Goal: Task Accomplishment & Management: Use online tool/utility

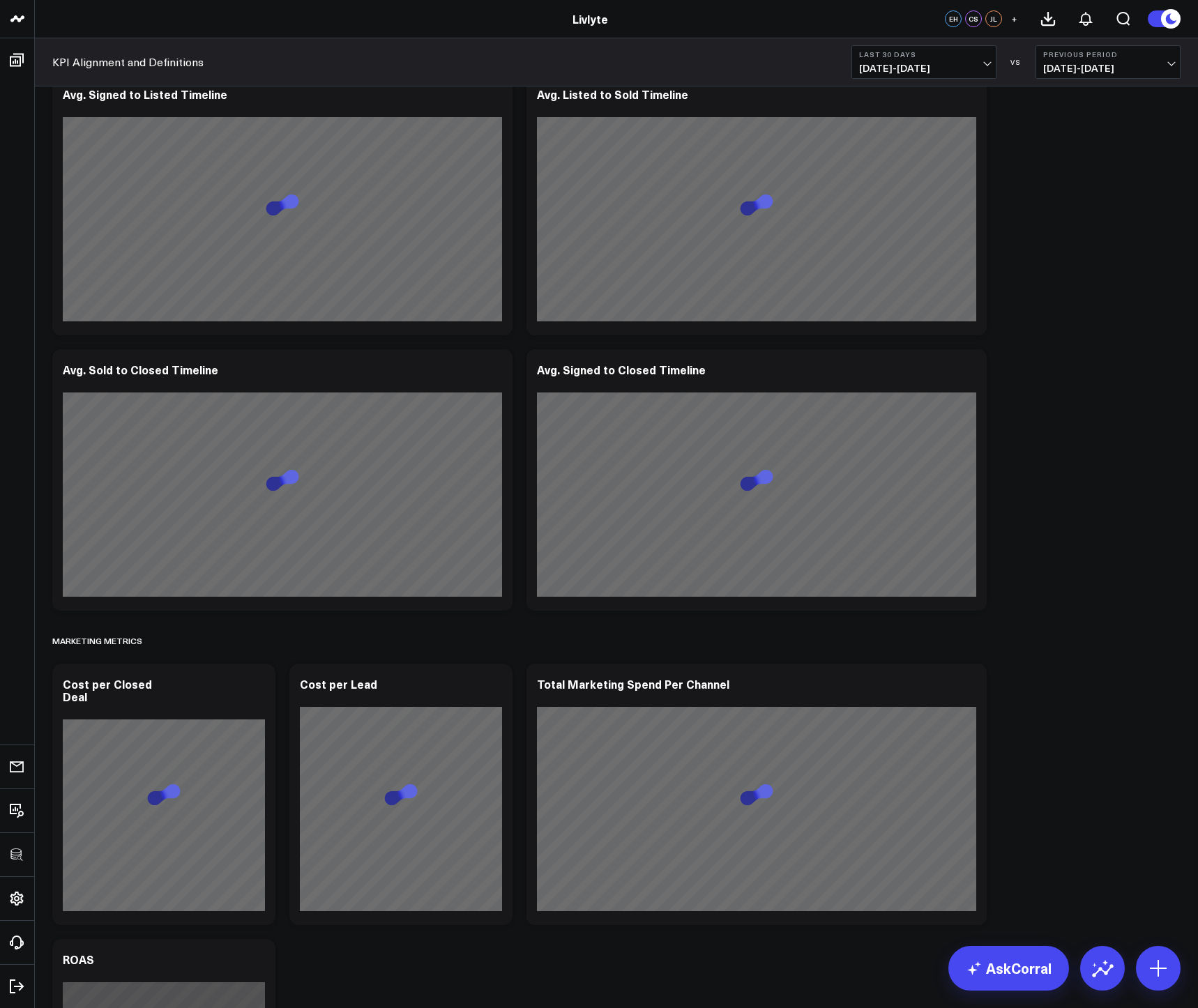
scroll to position [3449, 0]
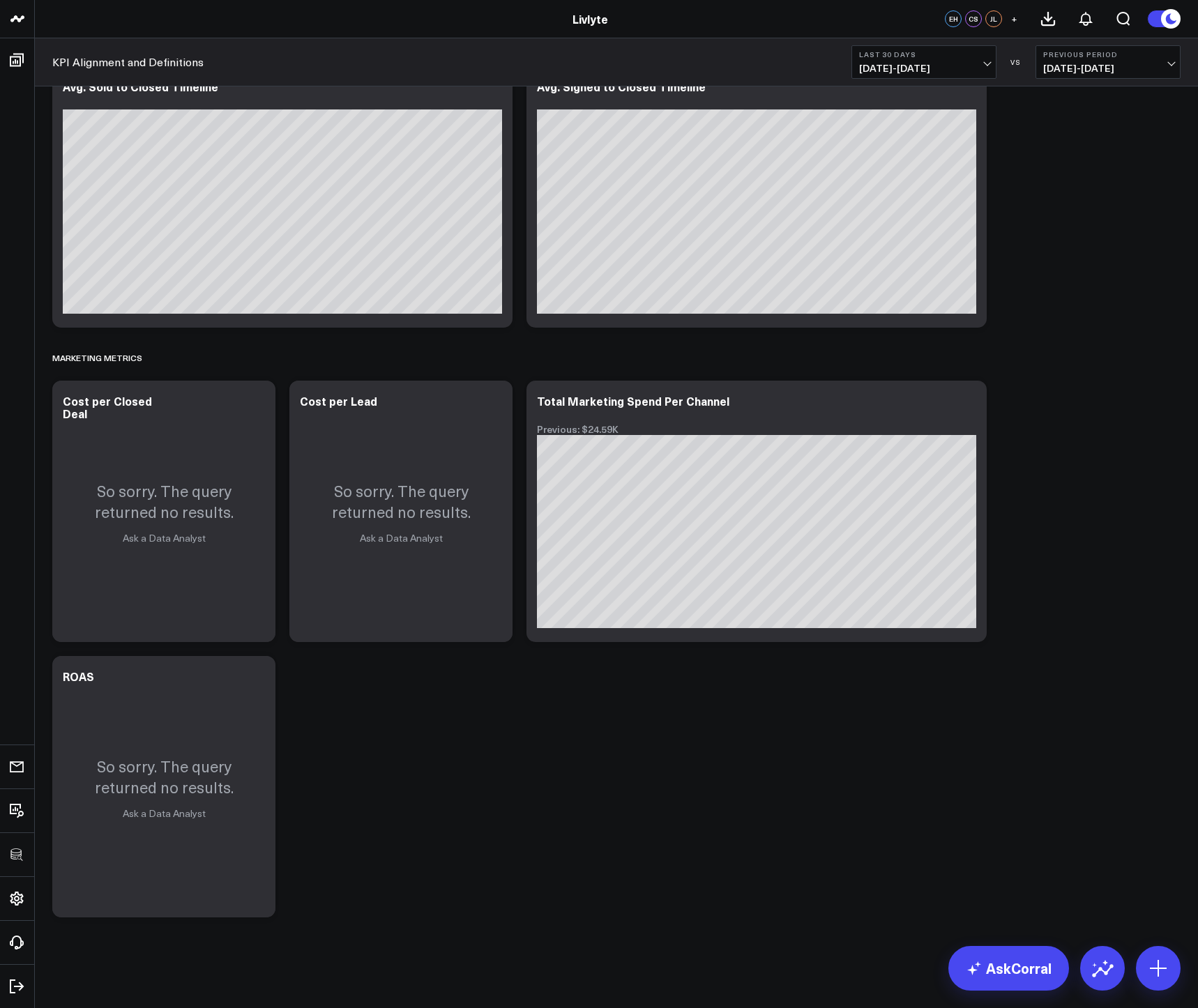
click at [900, 63] on span "[DATE] - [DATE]" at bounding box center [924, 68] width 130 height 11
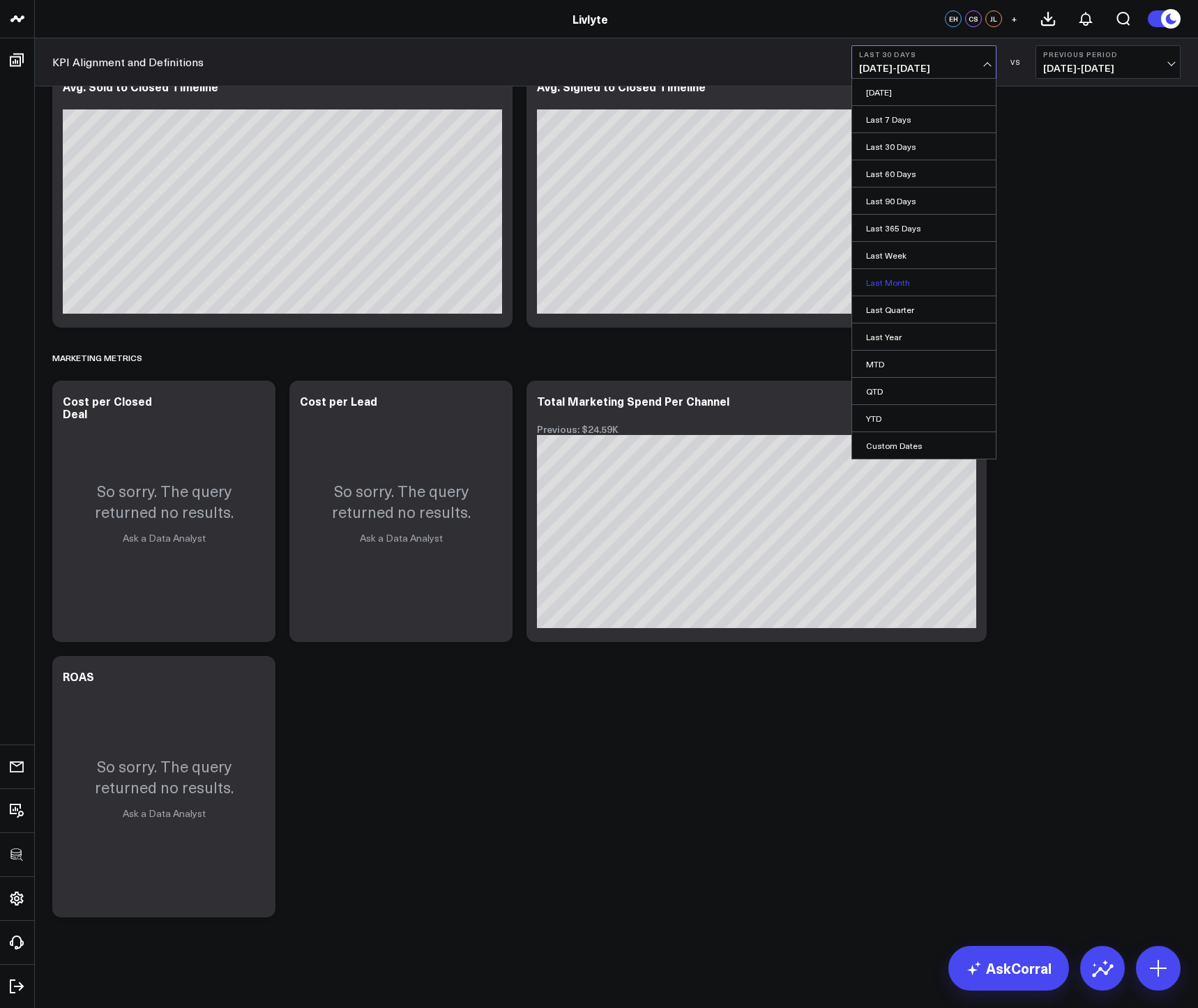
click at [888, 277] on link "Last Month" at bounding box center [924, 282] width 144 height 27
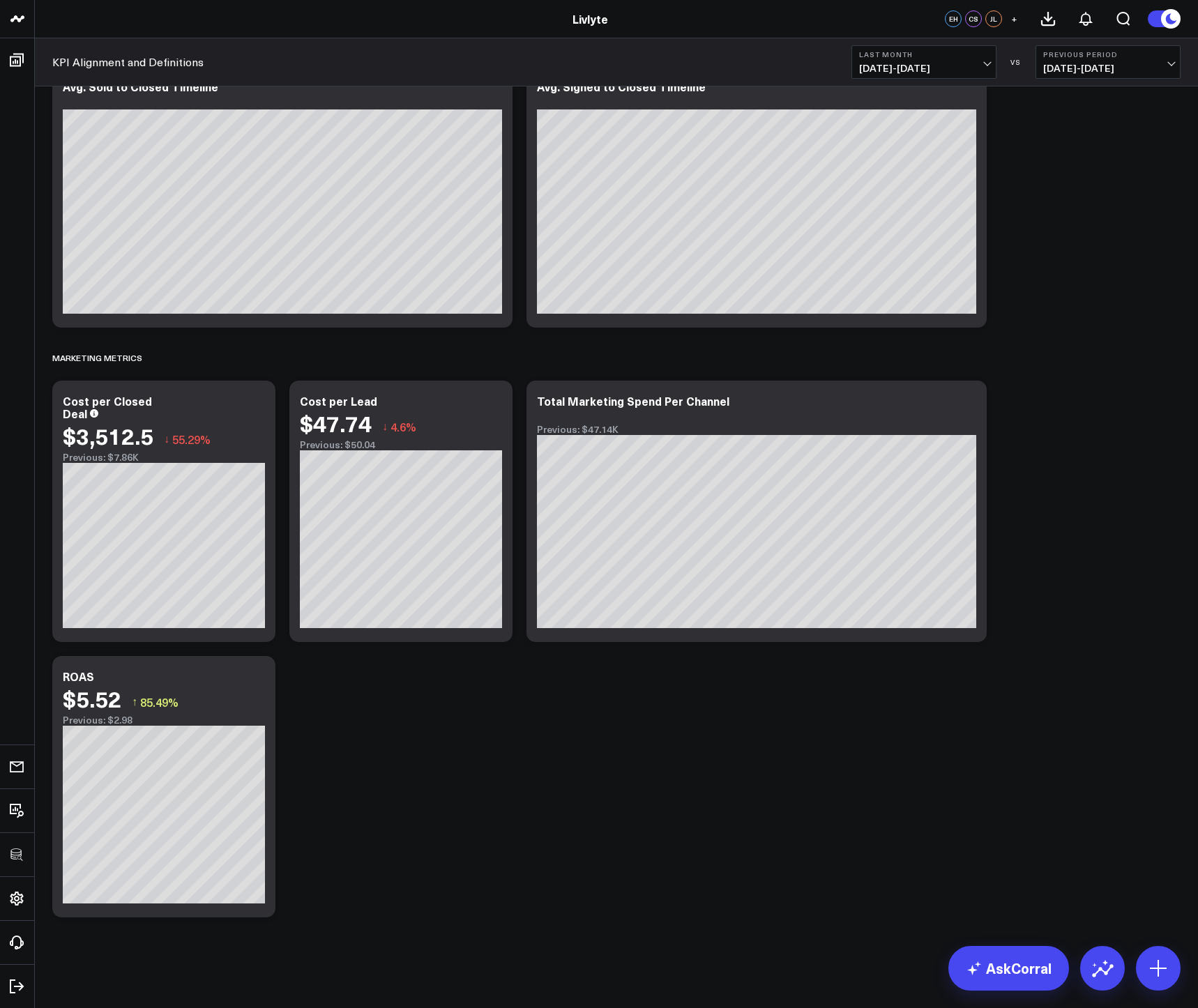
click at [939, 72] on span "[DATE] - [DATE]" at bounding box center [924, 68] width 130 height 11
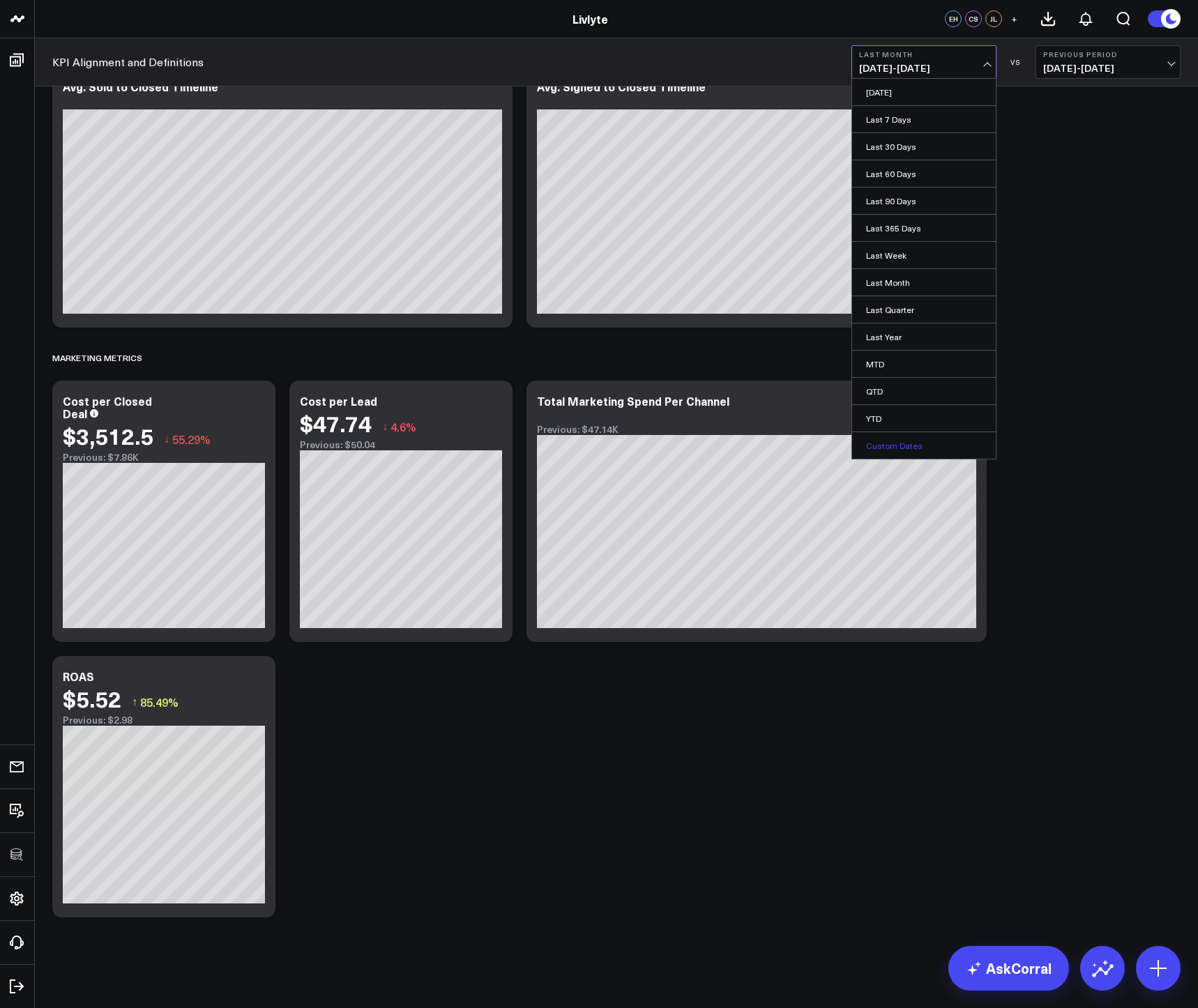
click at [897, 448] on link "Custom Dates" at bounding box center [924, 445] width 144 height 27
select select "8"
select select "2025"
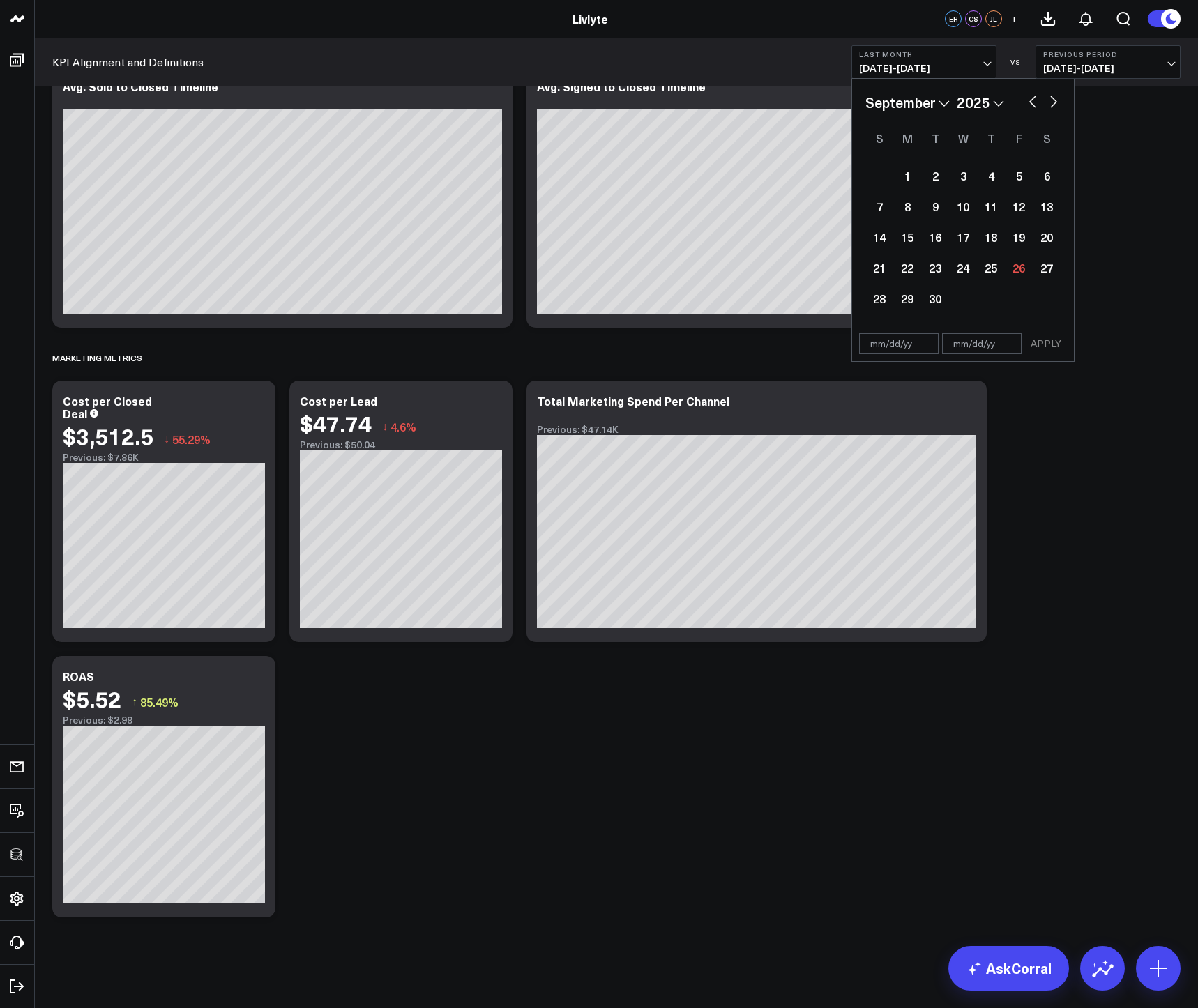
click at [1034, 102] on button "button" at bounding box center [1032, 100] width 14 height 16
select select "7"
select select "2025"
click at [883, 239] on div "10" at bounding box center [879, 237] width 28 height 28
type input "[DATE]"
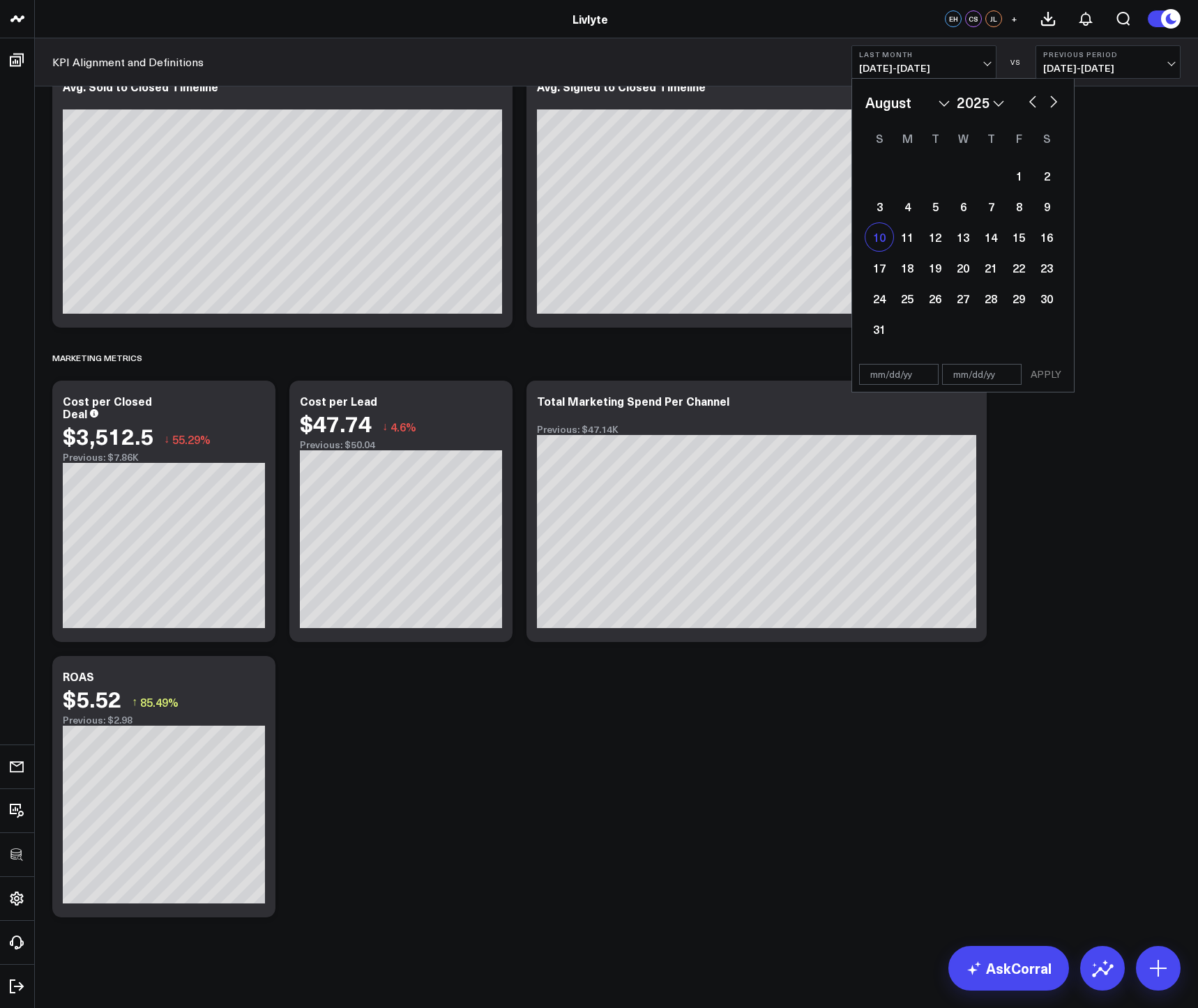
select select "7"
select select "2025"
click at [1043, 237] on div "16" at bounding box center [1046, 237] width 28 height 28
type input "[DATE]"
select select "7"
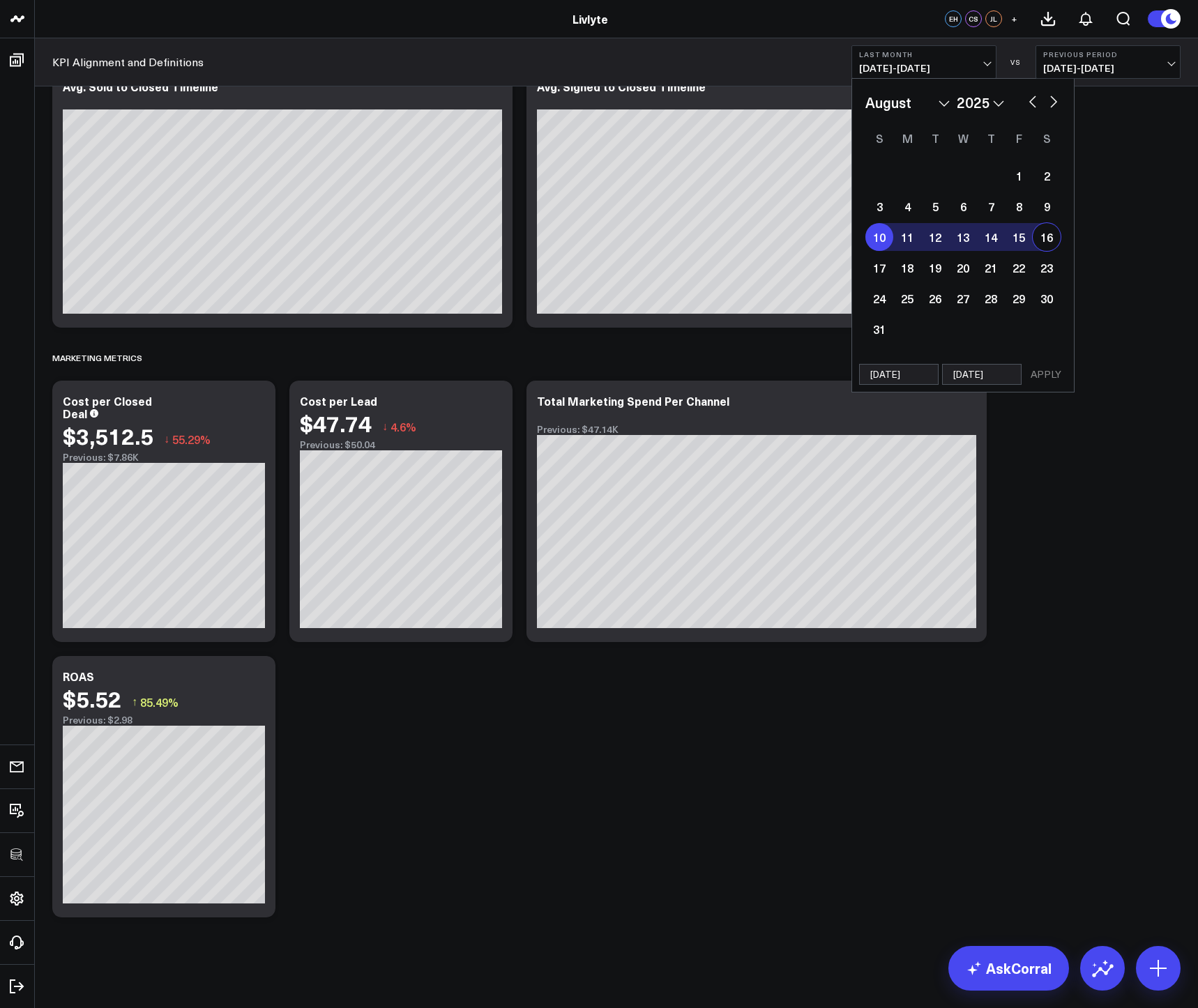
select select "2025"
click at [1053, 374] on button "APPLY" at bounding box center [1046, 375] width 42 height 21
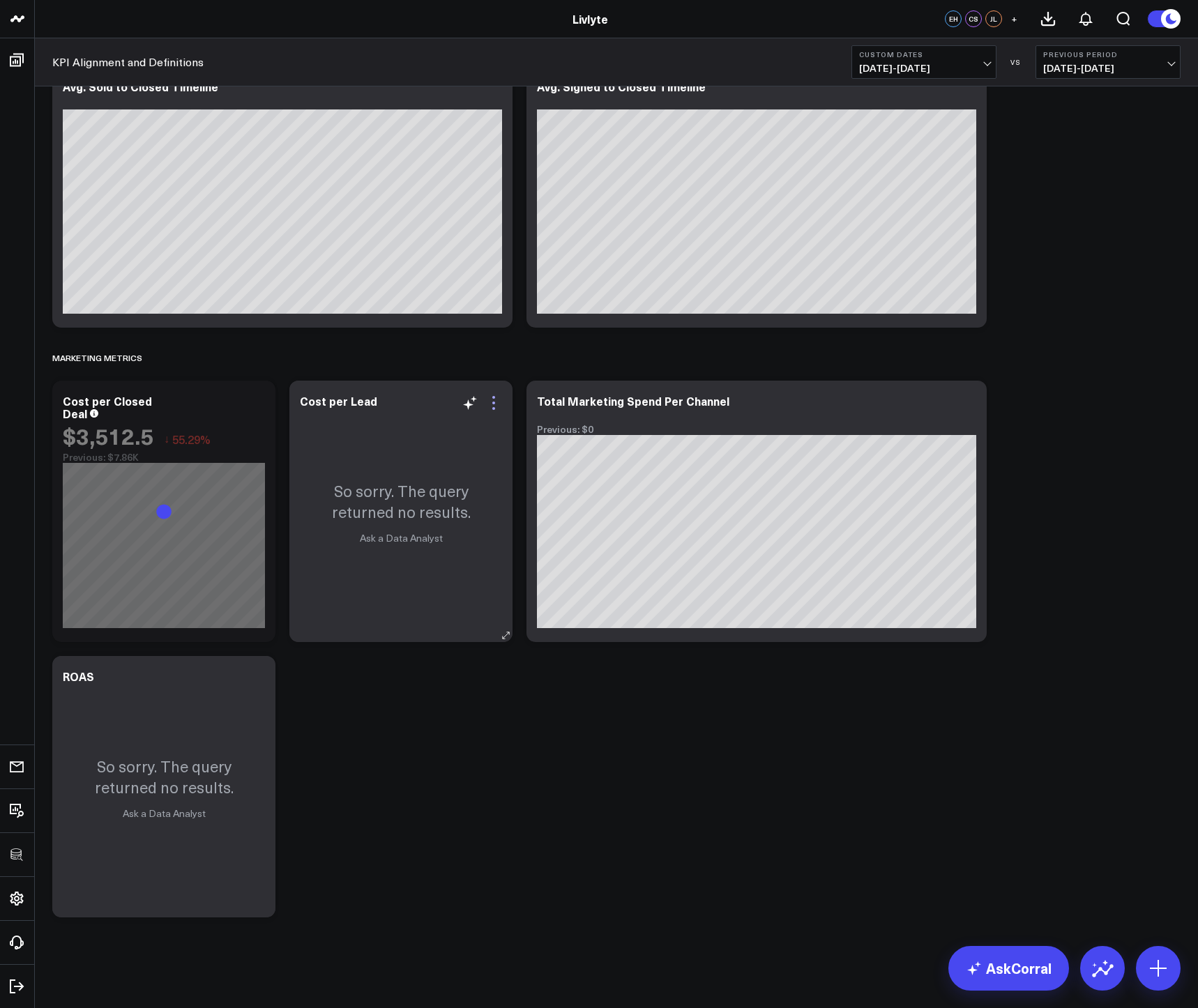
click at [497, 398] on icon at bounding box center [493, 403] width 16 height 16
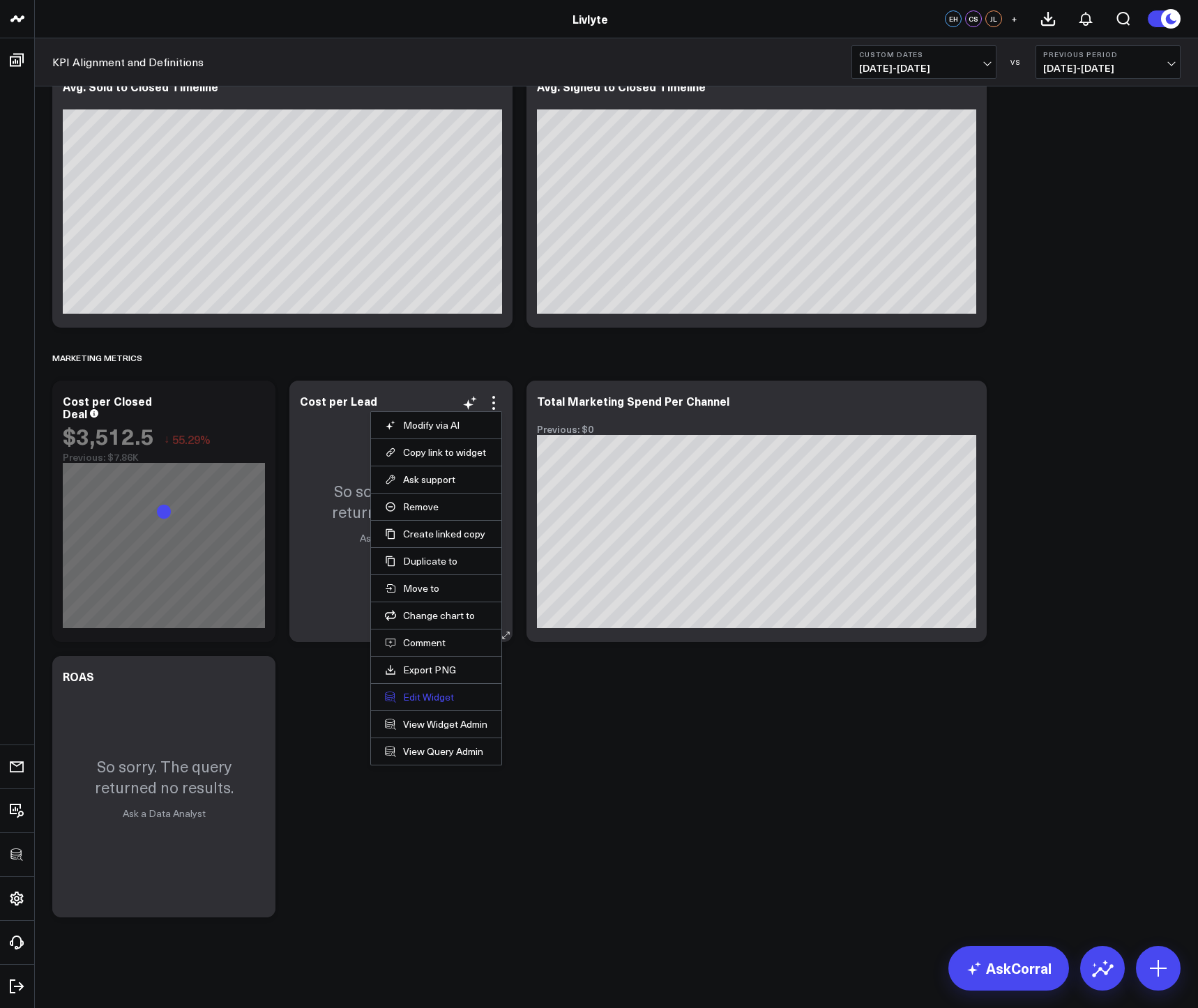
click at [431, 697] on button "Edit Widget" at bounding box center [436, 697] width 102 height 12
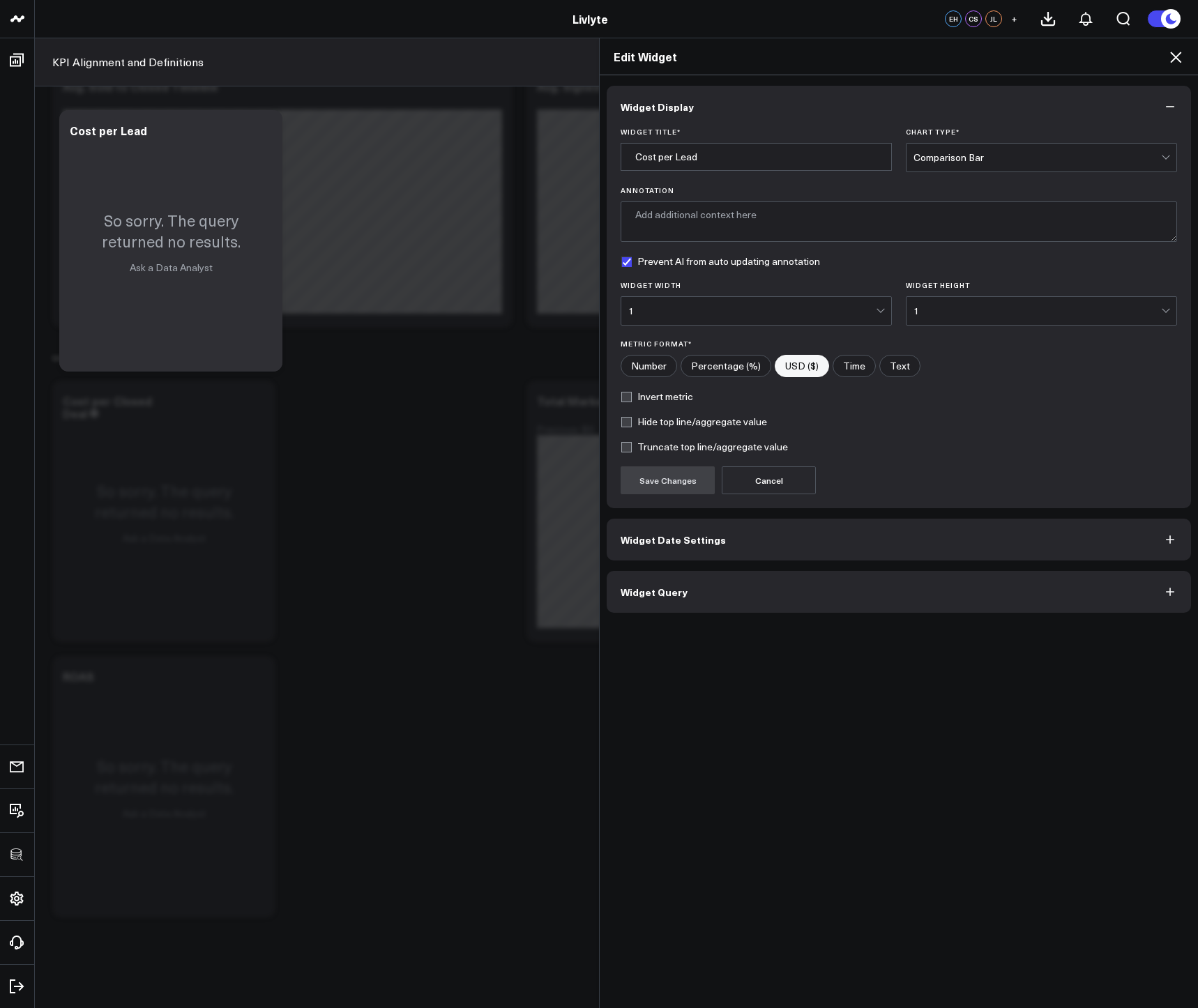
click at [736, 581] on button "Widget Query" at bounding box center [899, 592] width 585 height 42
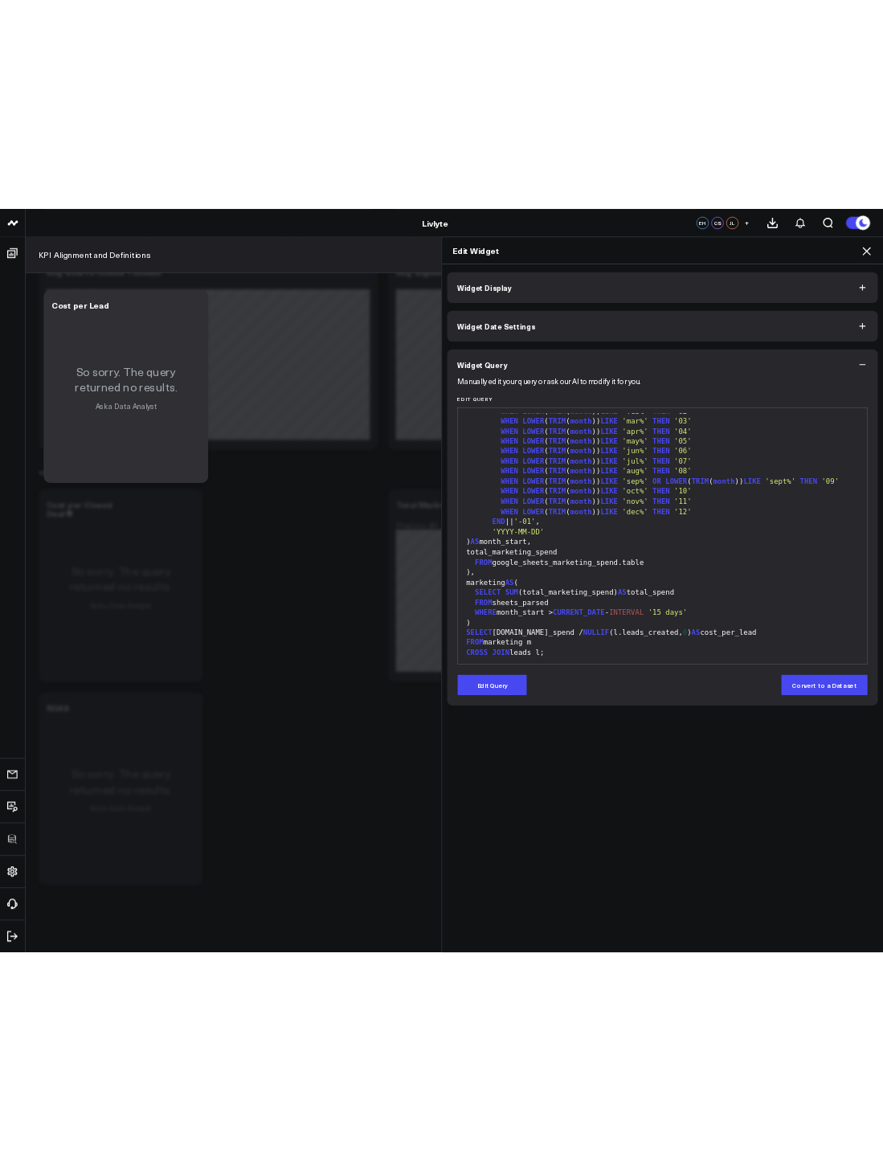
scroll to position [315, 0]
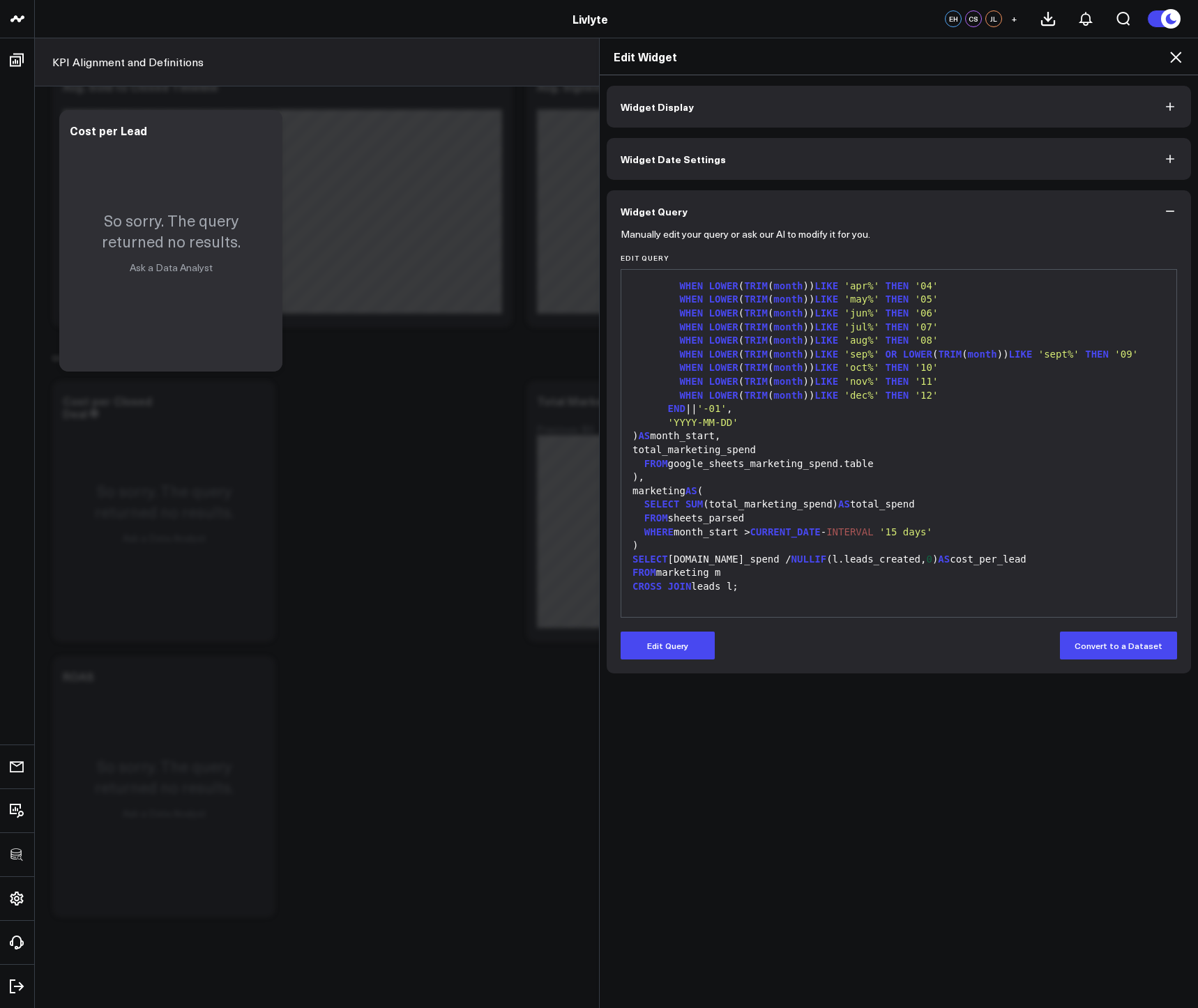
click at [1175, 65] on icon at bounding box center [1175, 56] width 16 height 16
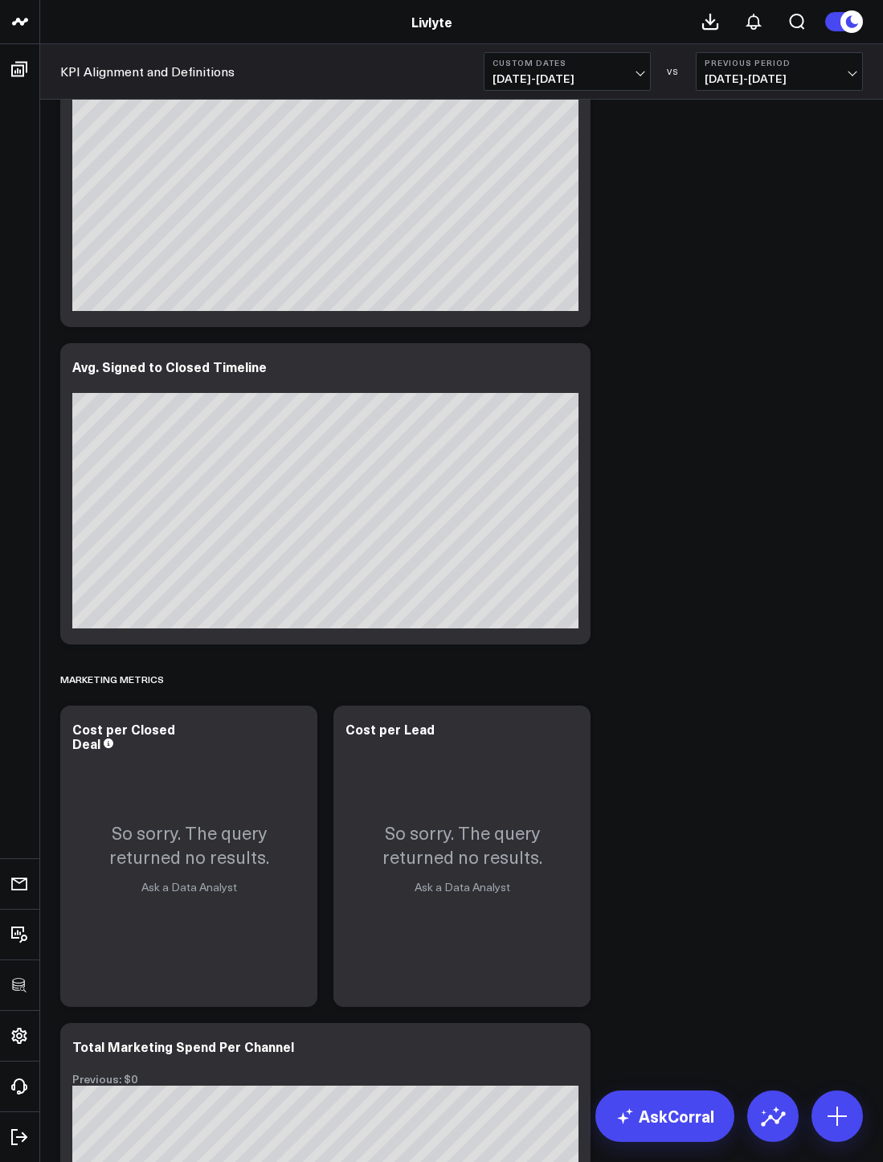
scroll to position [7469, 0]
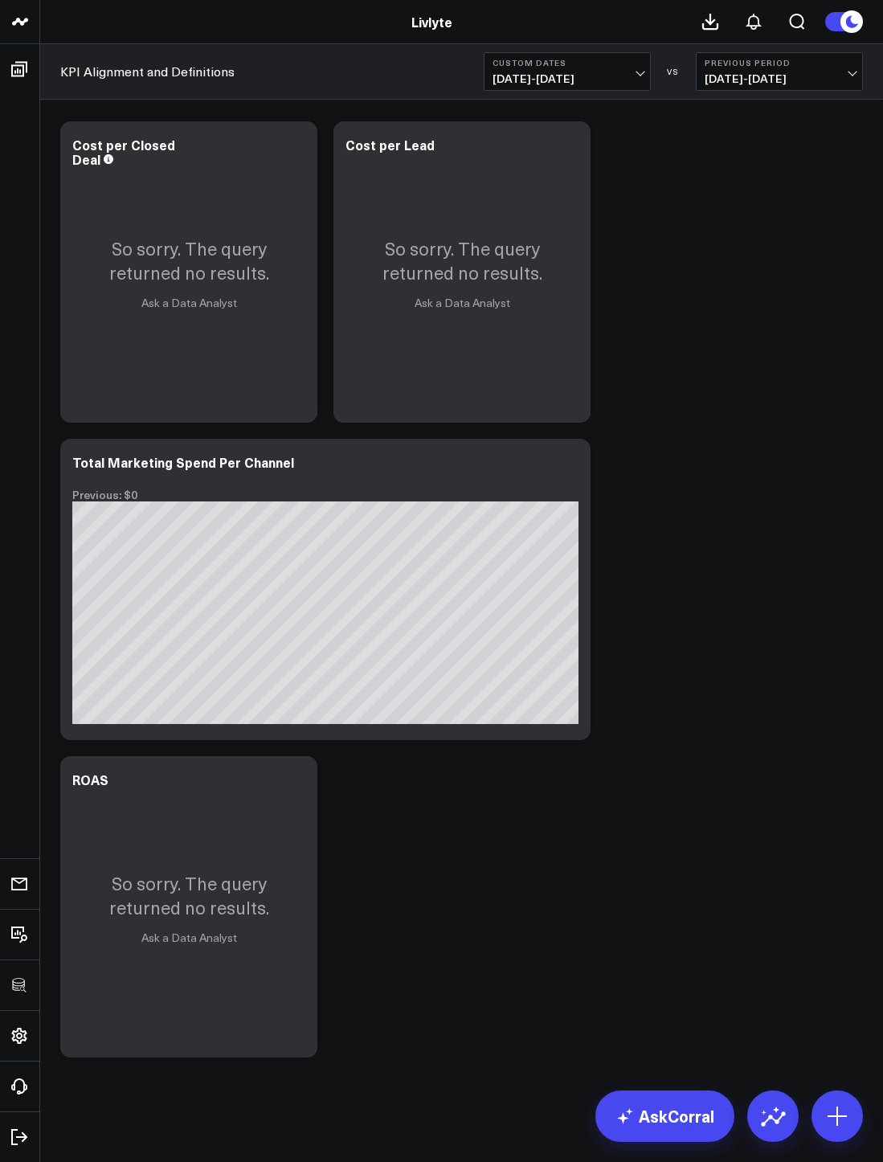
click at [558, 79] on span "[DATE] - [DATE]" at bounding box center [568, 78] width 150 height 13
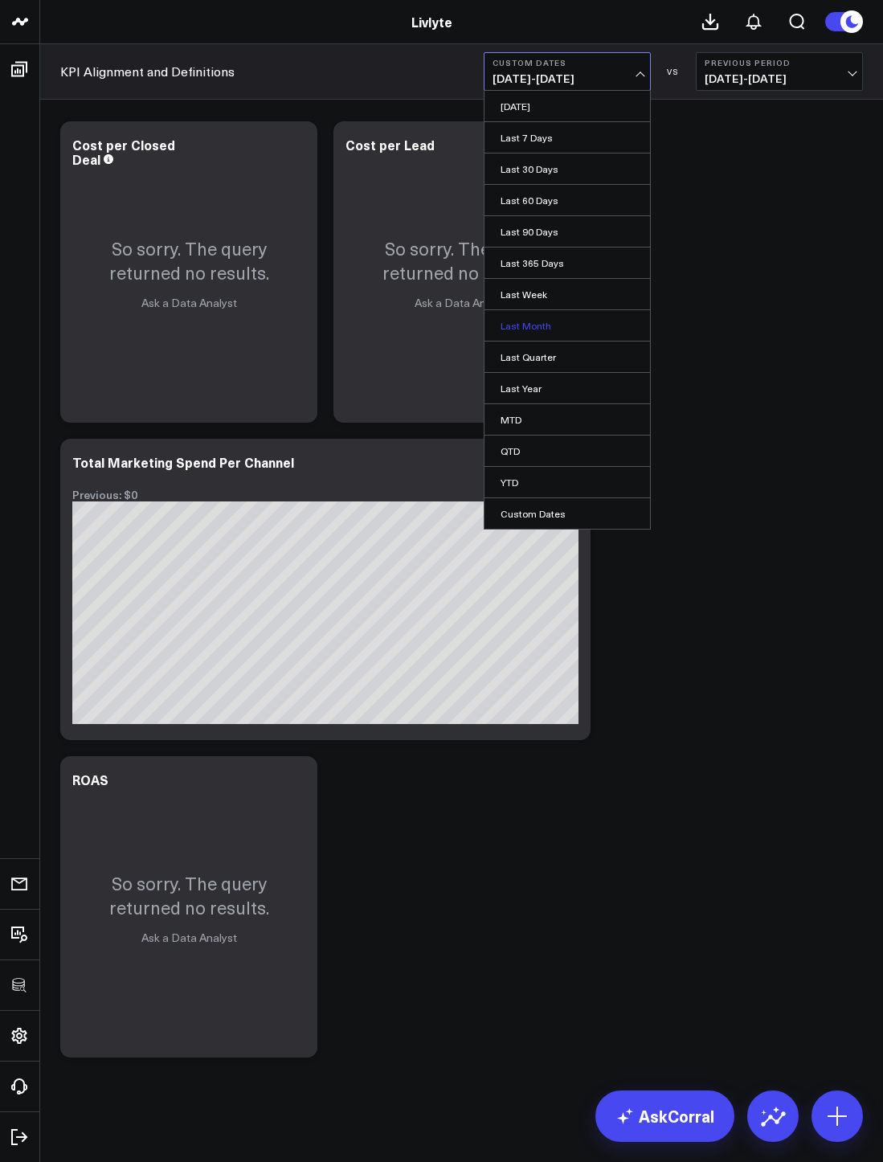
click at [541, 323] on link "Last Month" at bounding box center [568, 325] width 166 height 31
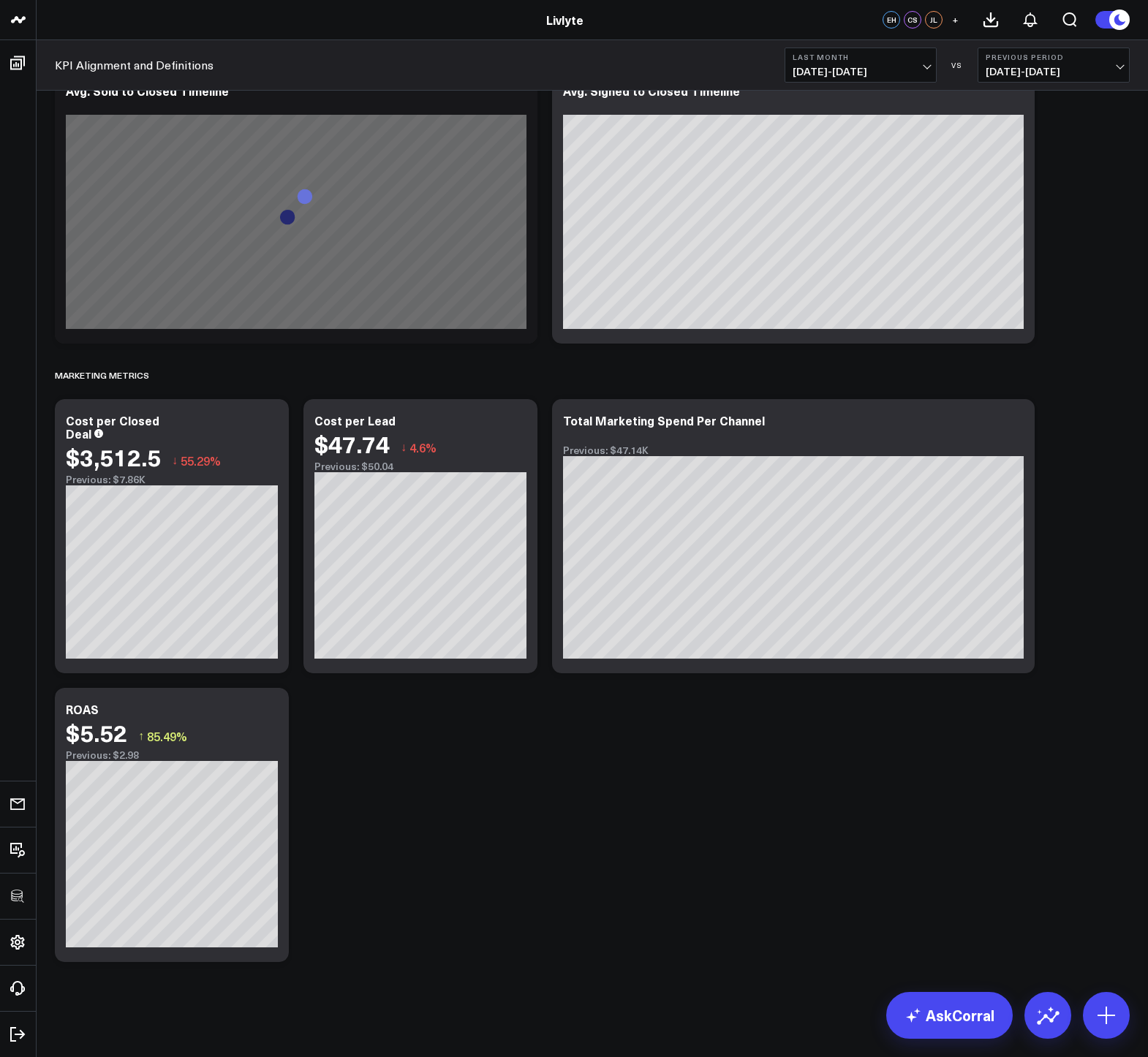
scroll to position [3617, 0]
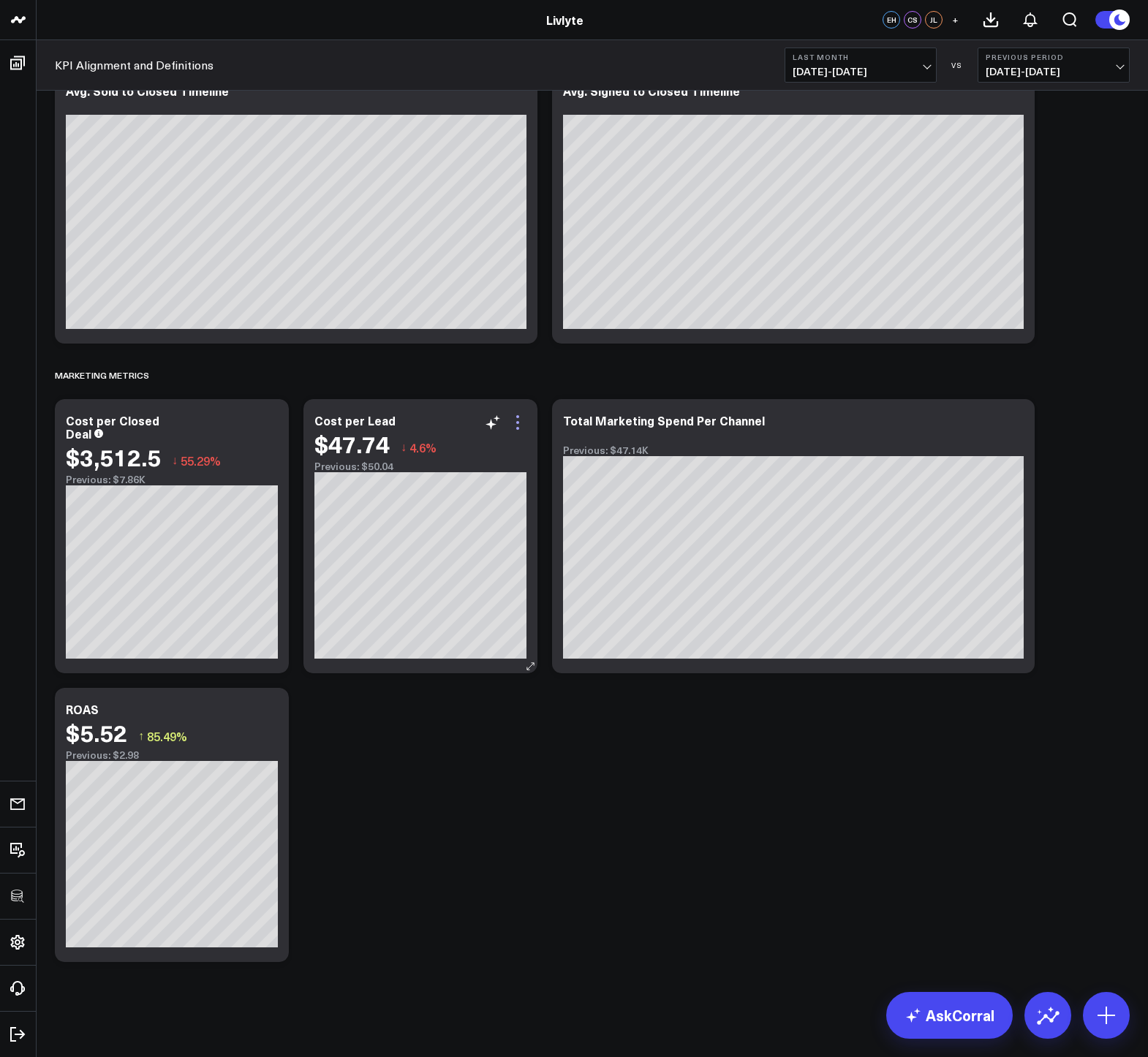
click at [519, 422] on icon at bounding box center [517, 422] width 17 height 17
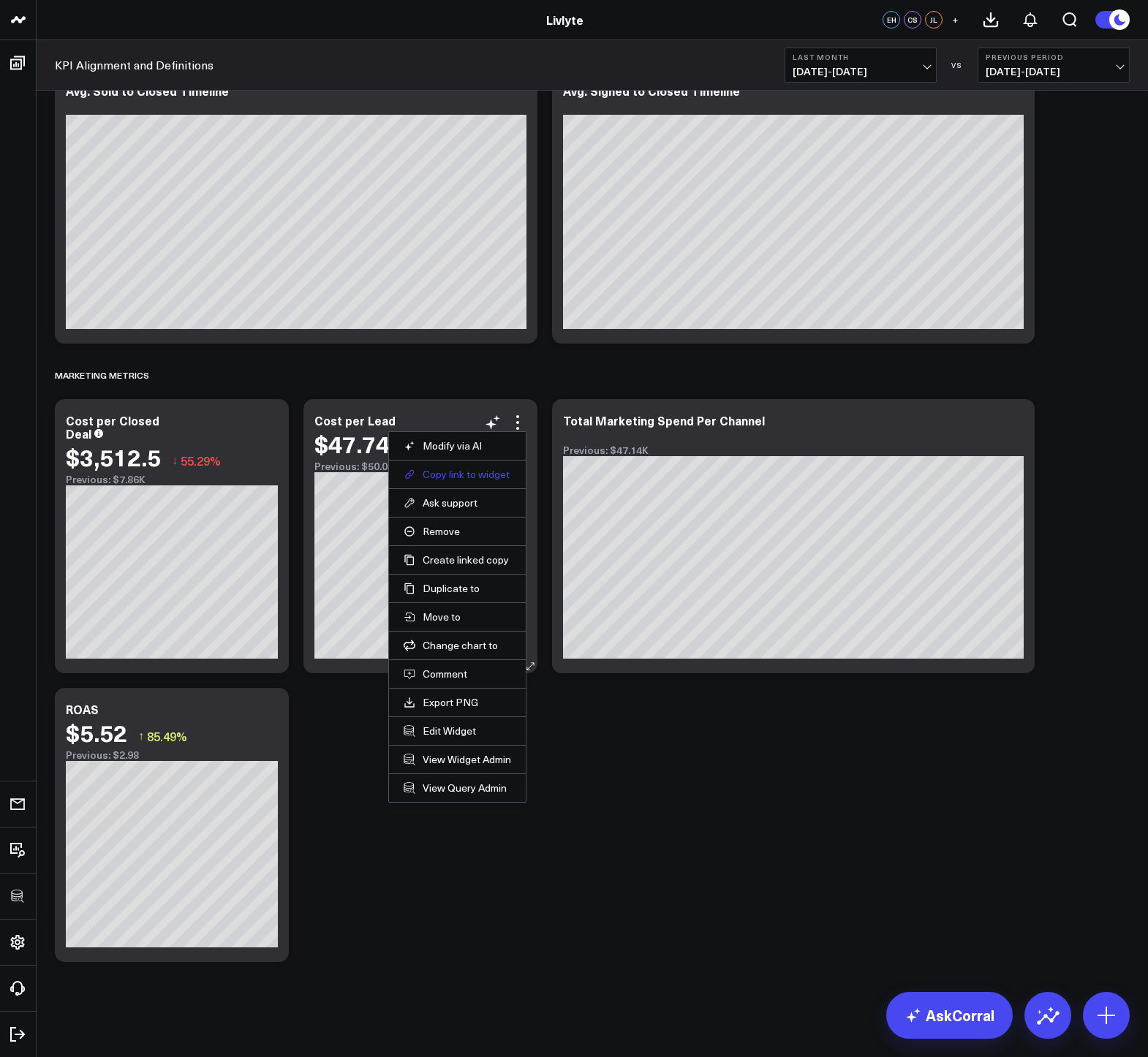
click at [472, 475] on button "Copy link to widget" at bounding box center [458, 474] width 107 height 13
